Goal: Transaction & Acquisition: Purchase product/service

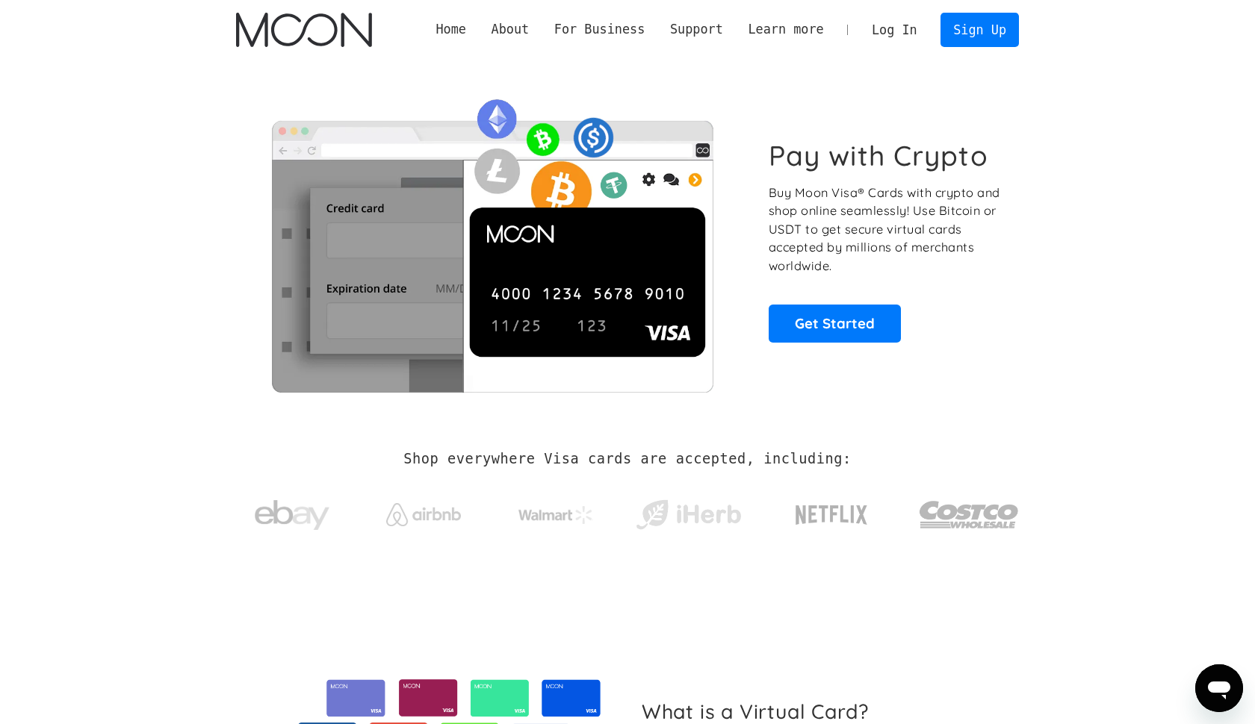
click at [878, 25] on link "Log In" at bounding box center [894, 29] width 70 height 33
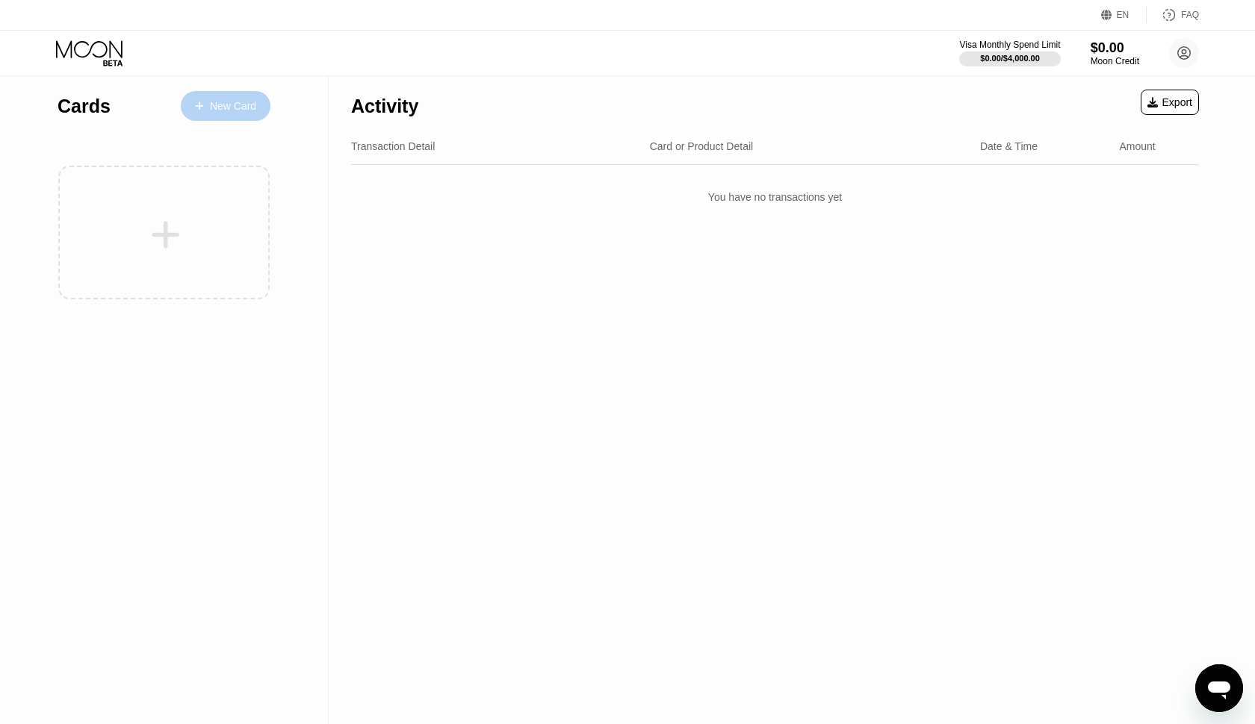
click at [256, 111] on div "New Card" at bounding box center [233, 106] width 46 height 13
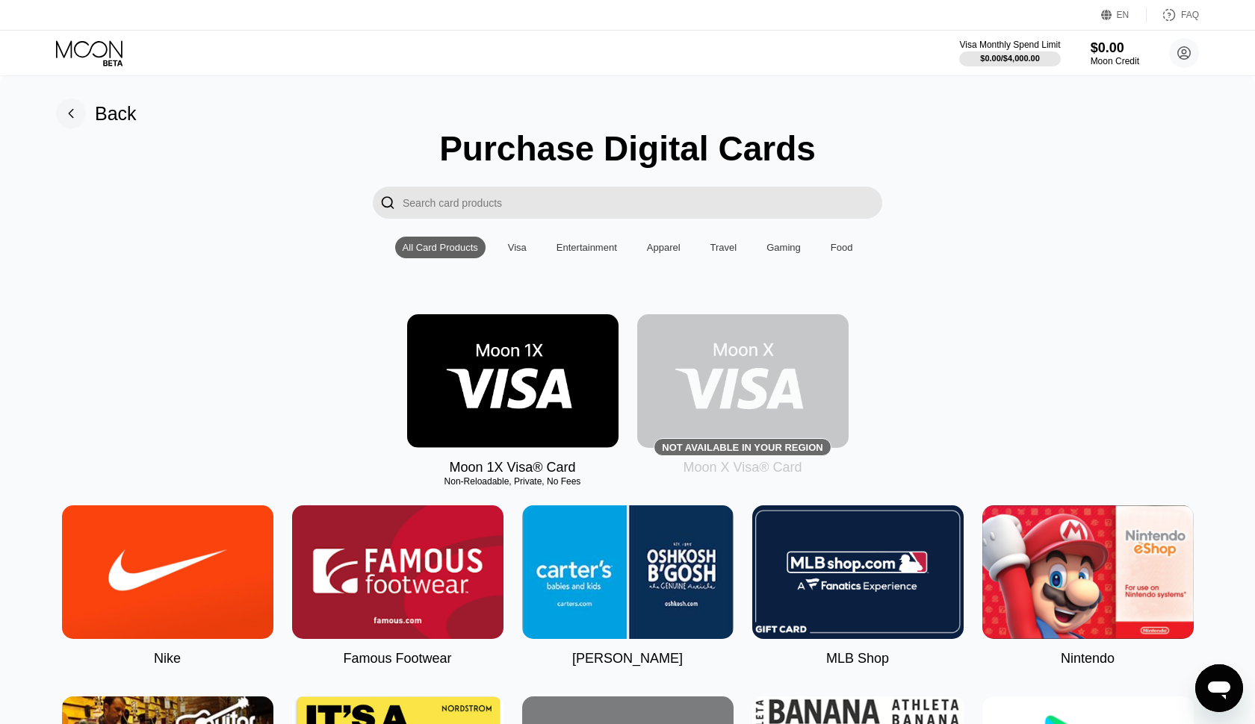
drag, startPoint x: 589, startPoint y: 484, endPoint x: 503, endPoint y: 479, distance: 86.0
click at [503, 479] on div "Non-Reloadable, Private, No Fees" at bounding box center [512, 482] width 211 height 10
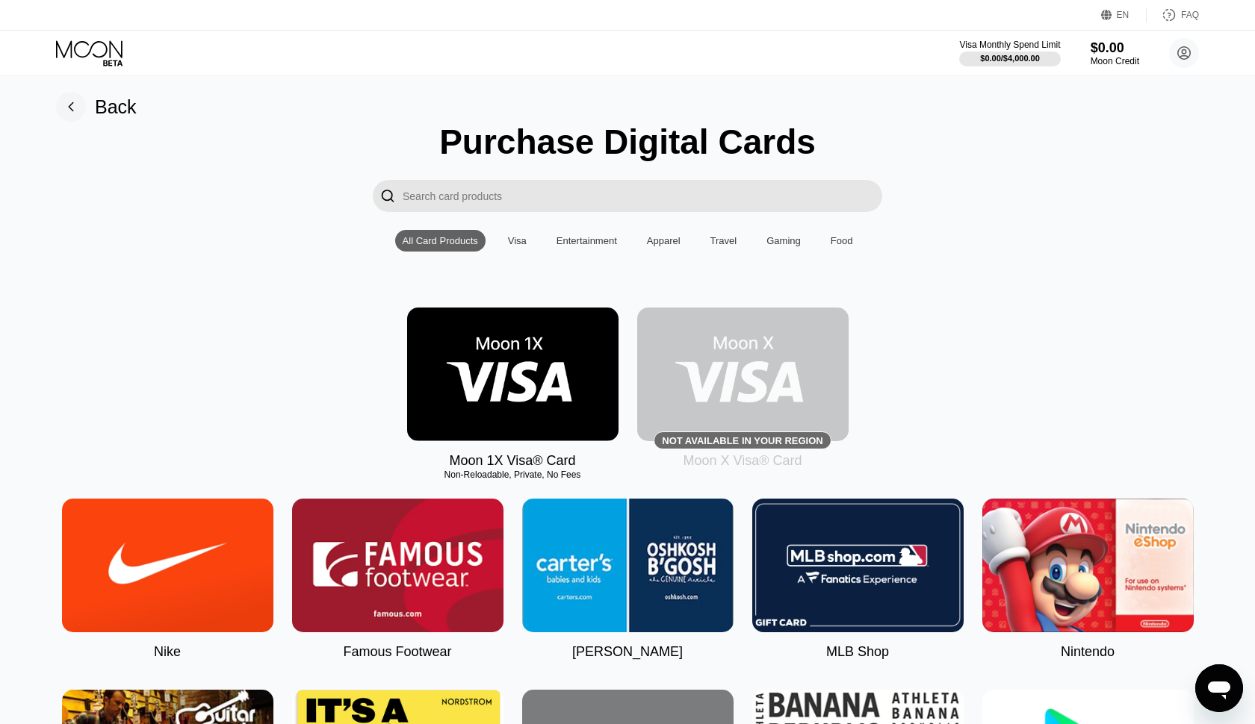
scroll to position [6, 0]
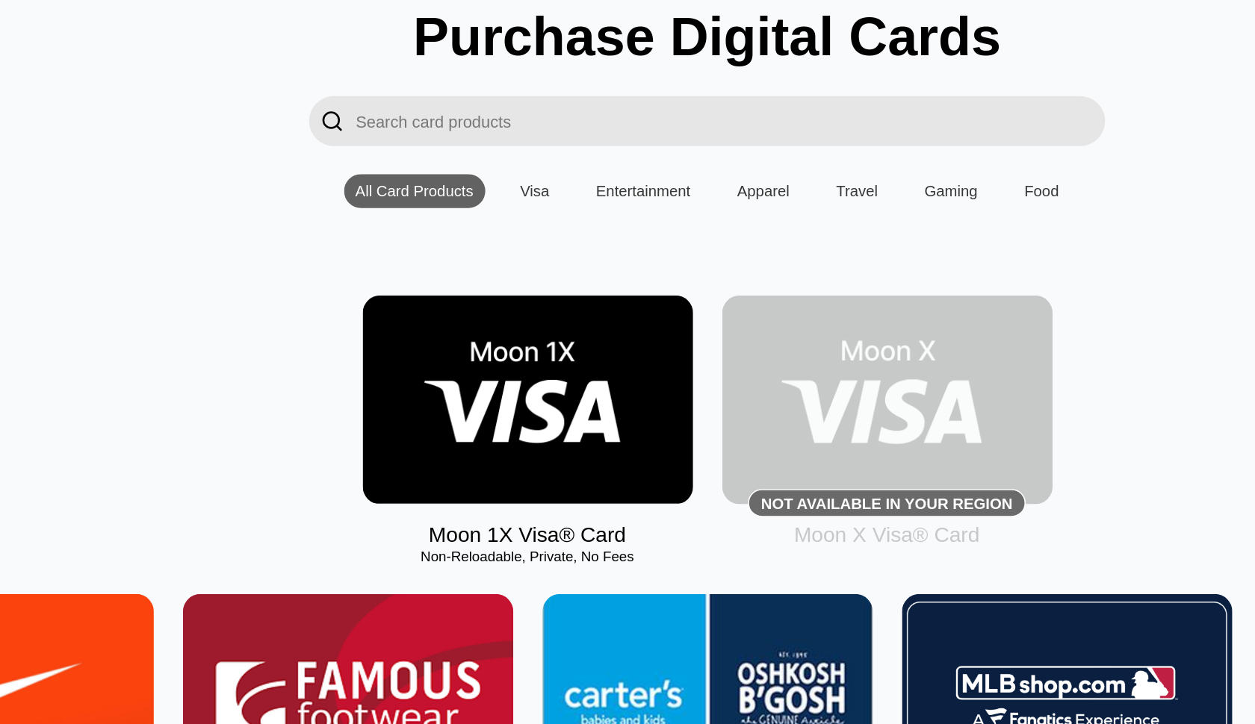
click at [407, 308] on img at bounding box center [512, 375] width 211 height 134
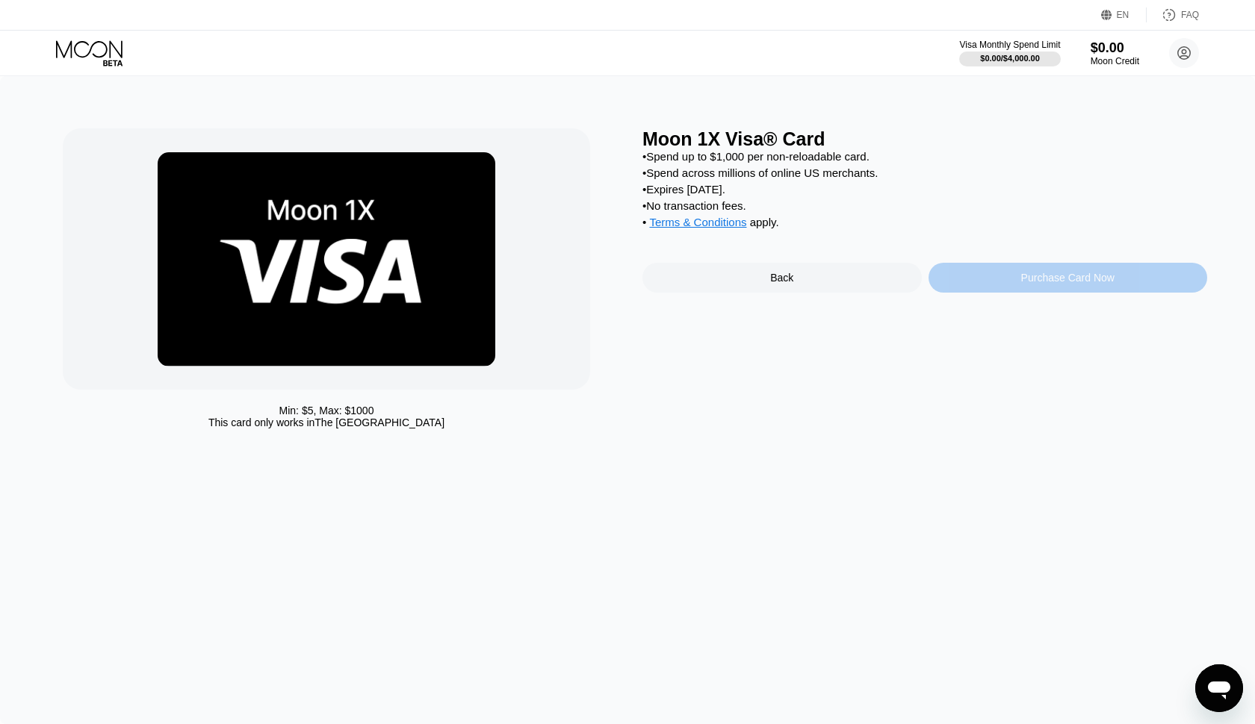
click at [1047, 276] on div "Purchase Card Now" at bounding box center [1067, 278] width 93 height 12
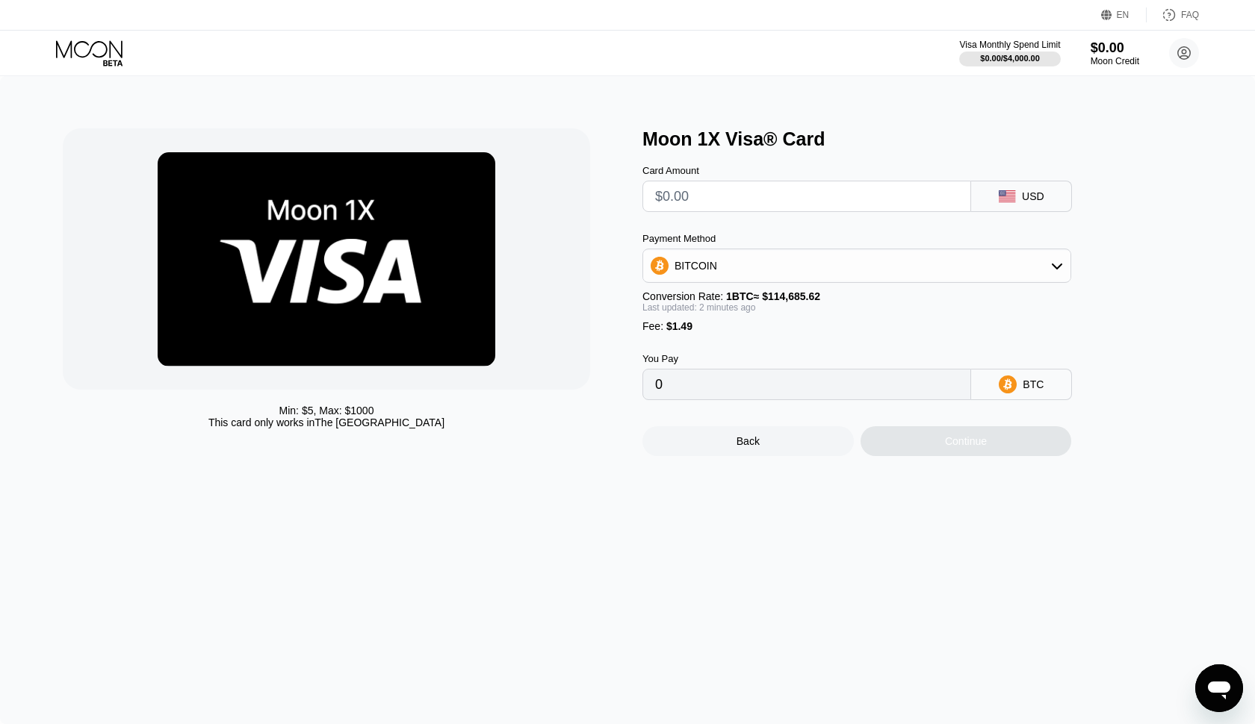
click at [684, 201] on input "text" at bounding box center [806, 196] width 303 height 30
click at [695, 262] on div "BITCOIN" at bounding box center [695, 266] width 43 height 12
click at [720, 346] on span "USDT on TRON" at bounding box center [715, 340] width 75 height 12
type input "0.00"
